Goal: Navigation & Orientation: Find specific page/section

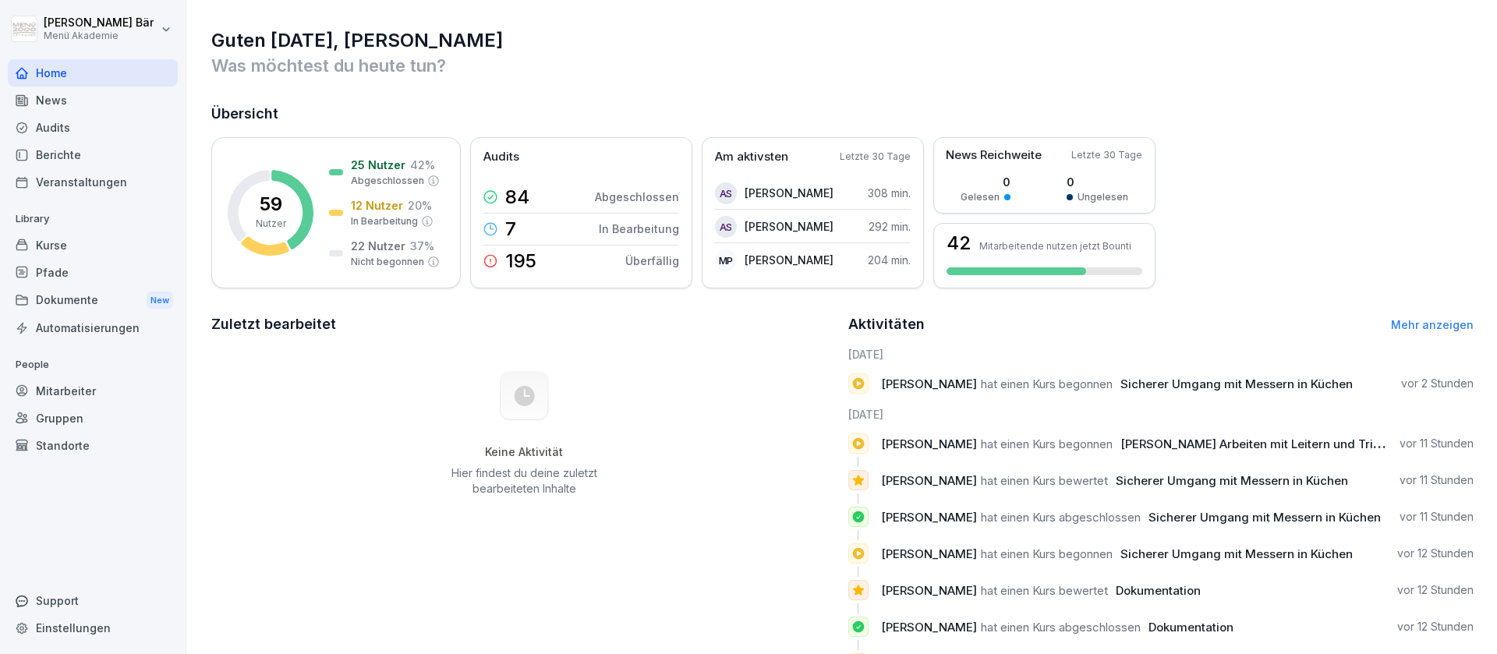
click at [108, 162] on div "Berichte" at bounding box center [93, 154] width 170 height 27
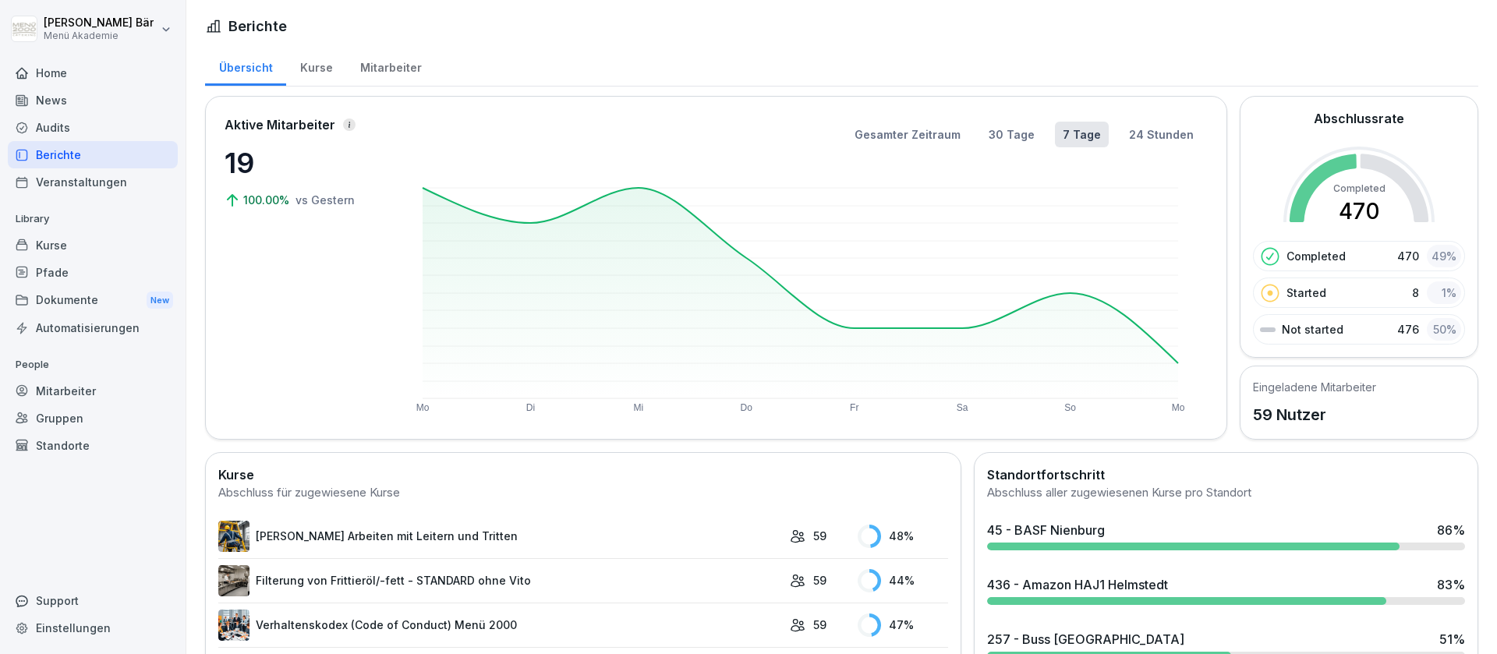
click at [306, 58] on div "Kurse" at bounding box center [316, 66] width 60 height 40
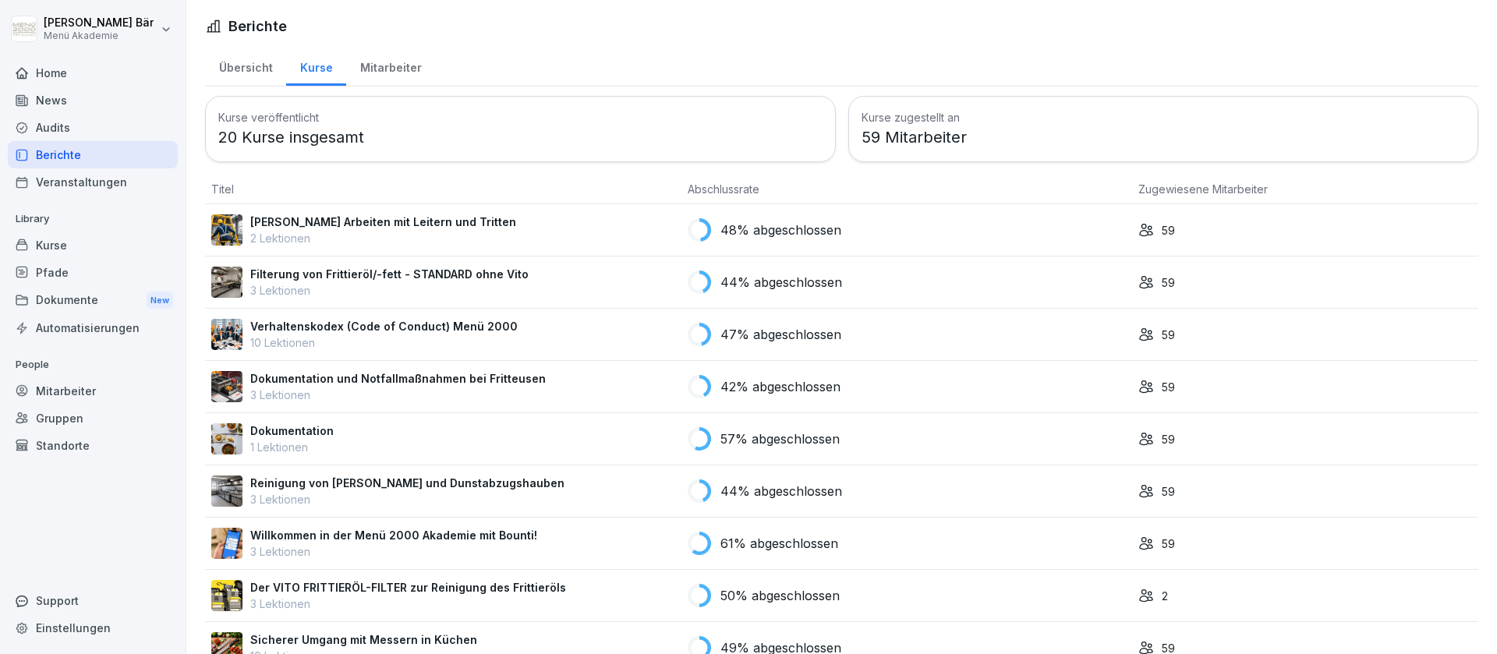
click at [387, 71] on div "Mitarbeiter" at bounding box center [390, 66] width 89 height 40
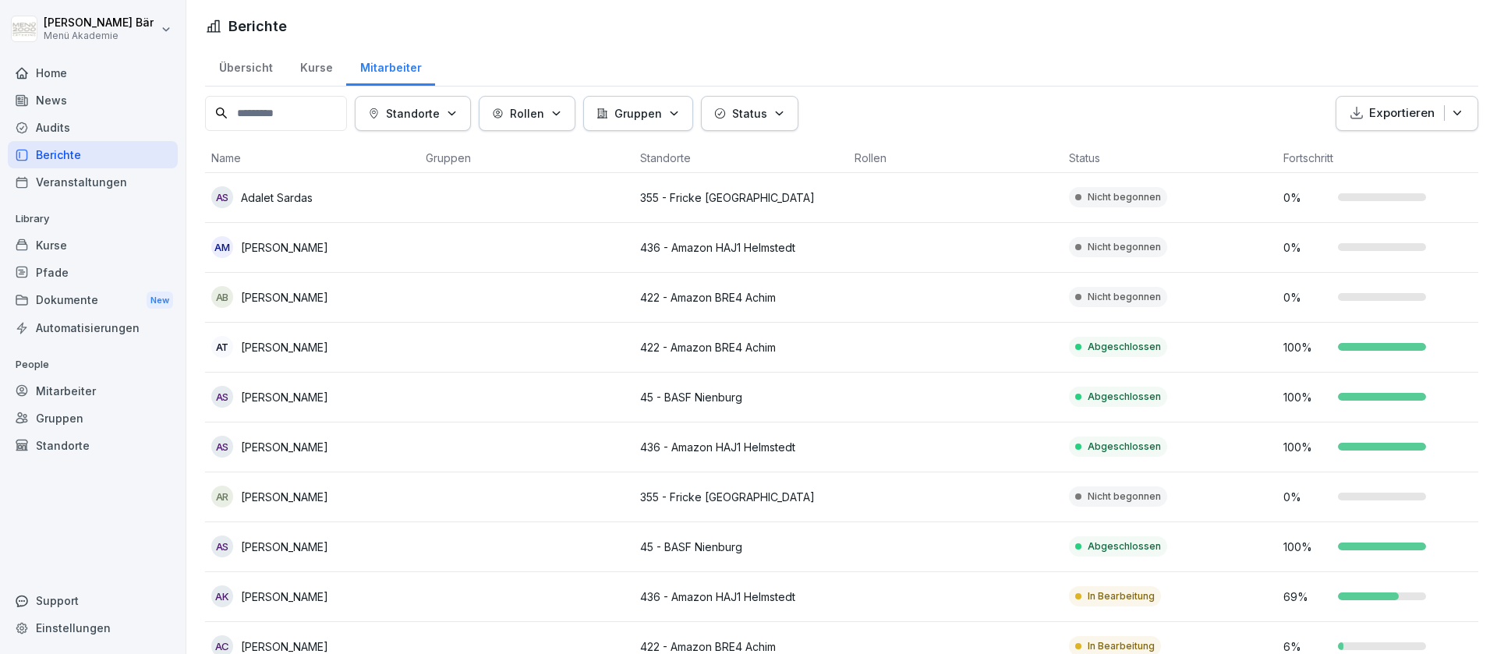
click at [458, 105] on div "Standorte" at bounding box center [413, 113] width 90 height 16
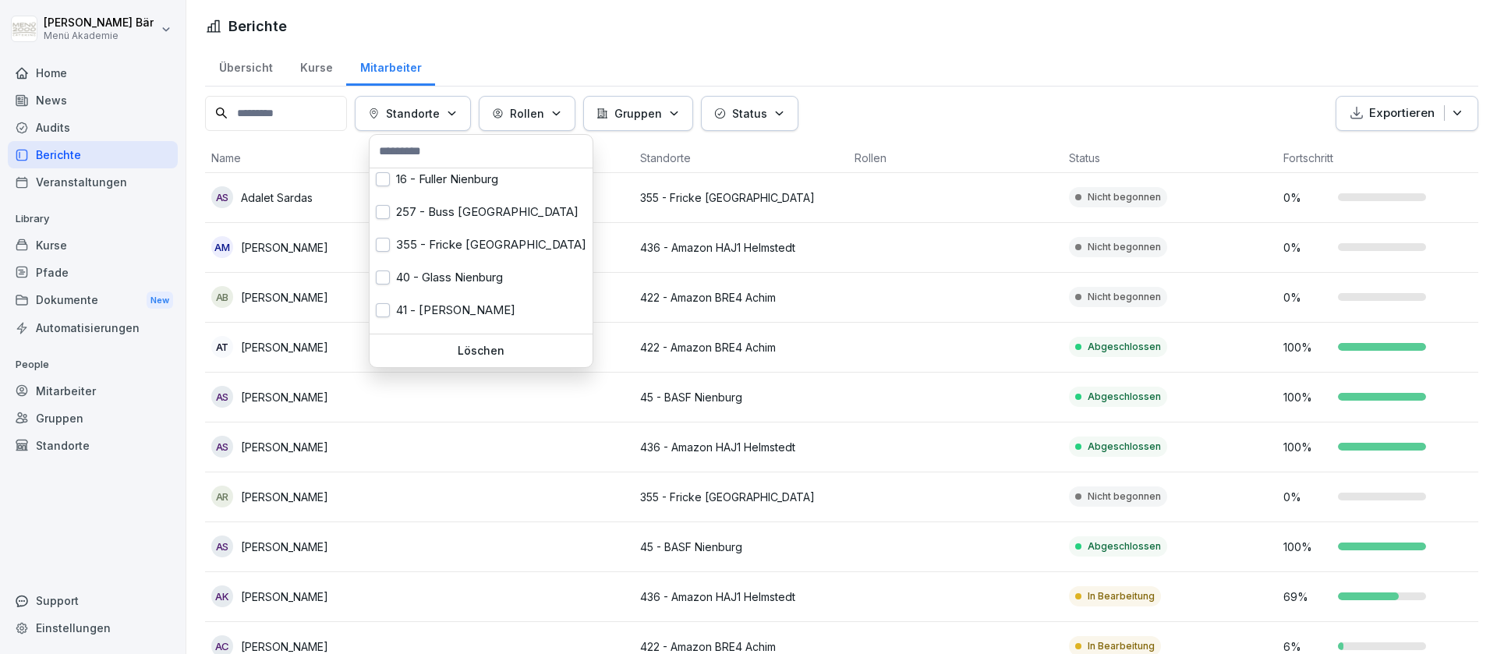
scroll to position [6, 0]
click at [483, 216] on div "257 - Buss [GEOGRAPHIC_DATA]" at bounding box center [481, 211] width 223 height 33
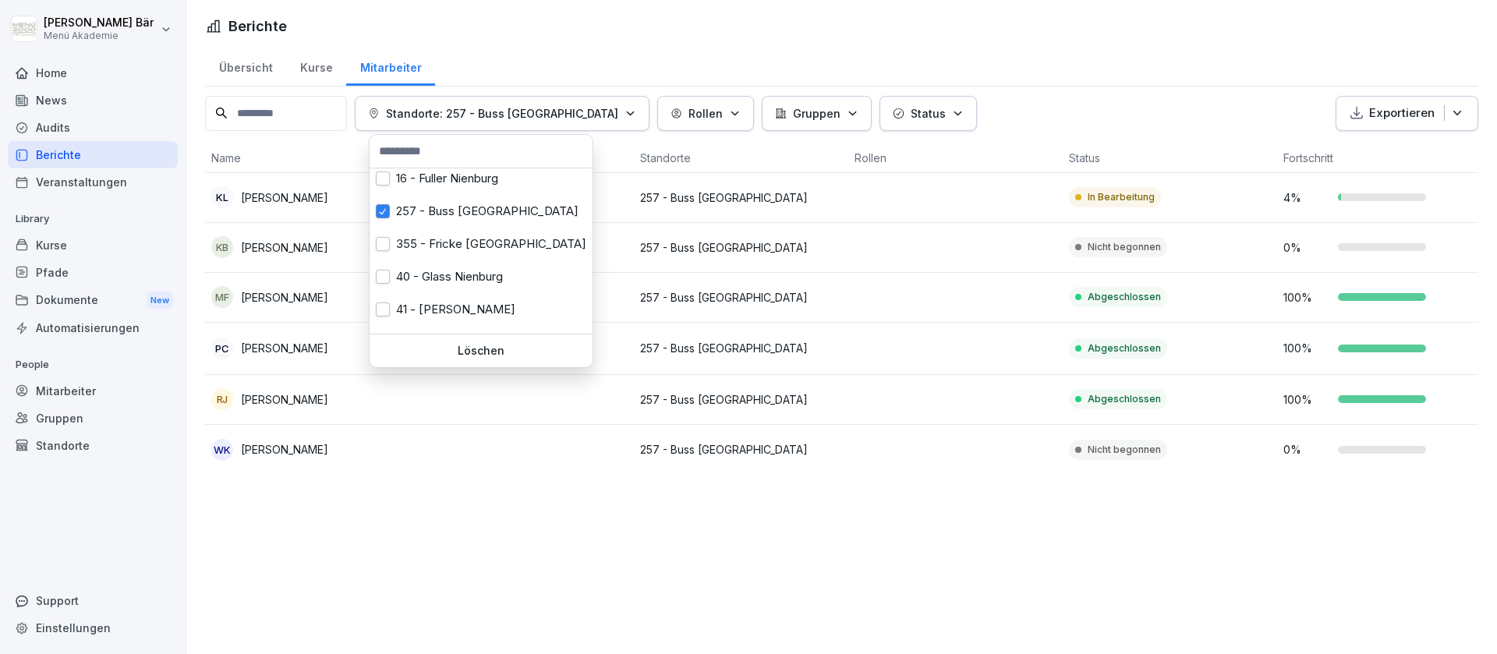
click at [637, 555] on html "[PERSON_NAME] Menü Akademie Home News Audits Berichte Veranstaltungen Library K…" at bounding box center [748, 327] width 1497 height 654
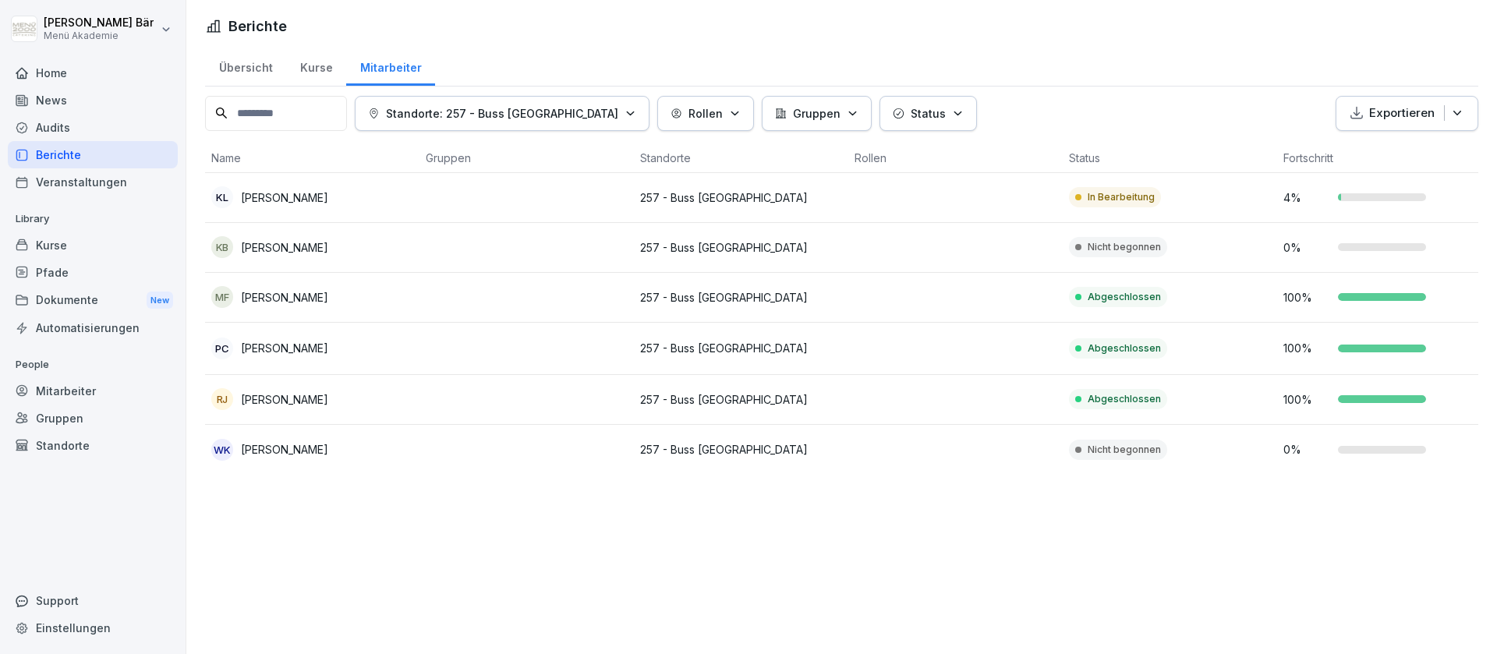
click at [398, 72] on div "Mitarbeiter" at bounding box center [390, 66] width 89 height 40
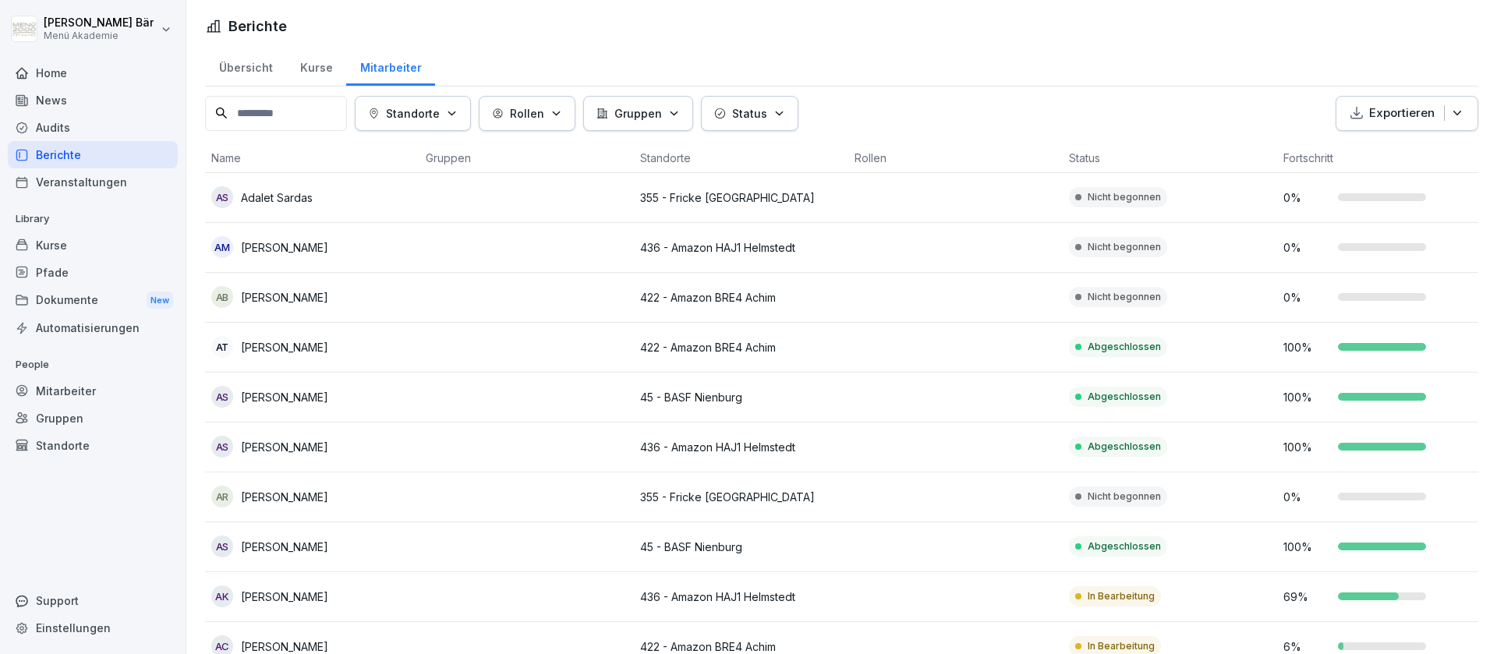
click at [72, 77] on div "Home" at bounding box center [93, 72] width 170 height 27
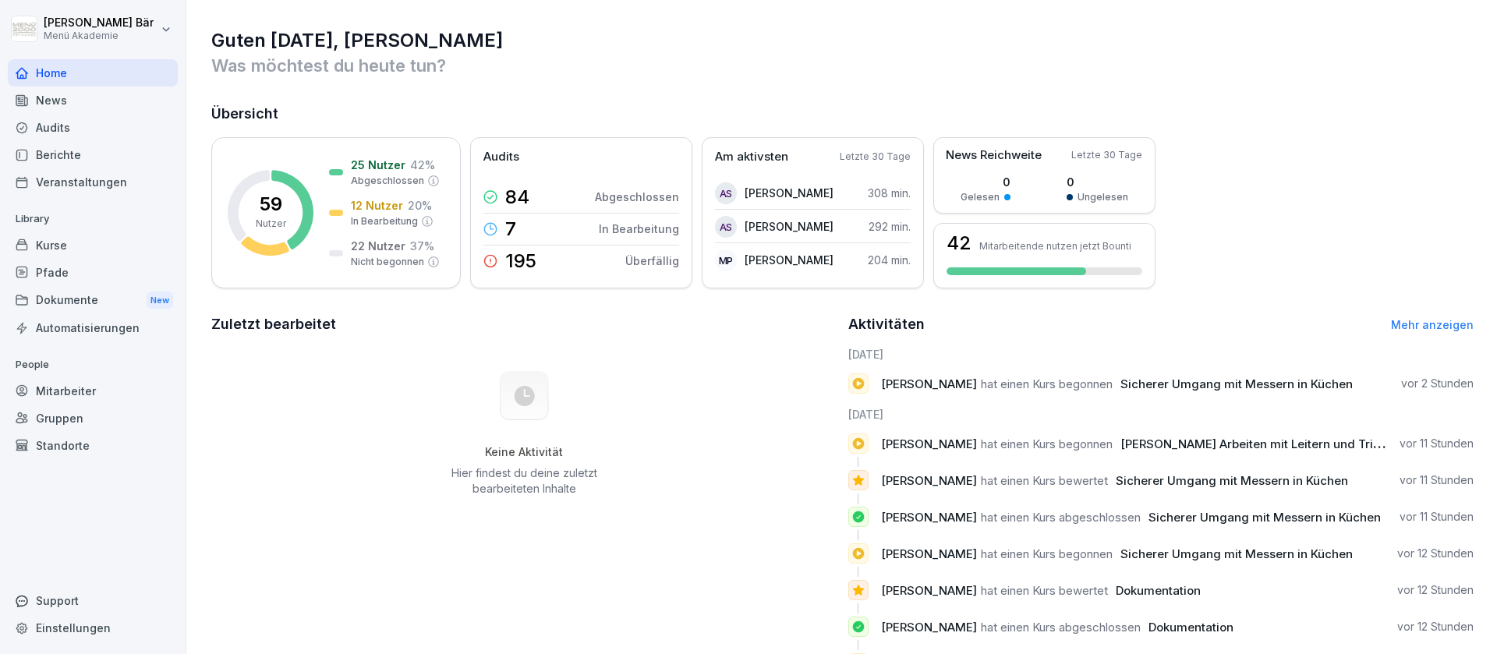
click at [458, 304] on div "Guten [DATE], [PERSON_NAME] Was möchtest du [DATE] tun? Übersicht 59 Nutzer 25 …" at bounding box center [841, 357] width 1311 height 714
click at [101, 147] on div "Berichte" at bounding box center [93, 154] width 170 height 27
